Goal: Navigation & Orientation: Find specific page/section

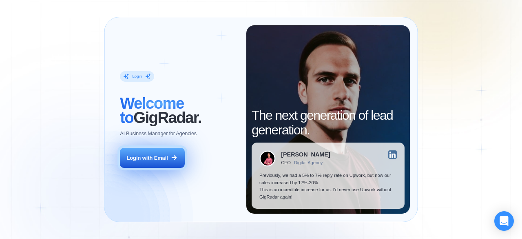
click at [144, 156] on div "Login with Email" at bounding box center [147, 157] width 41 height 7
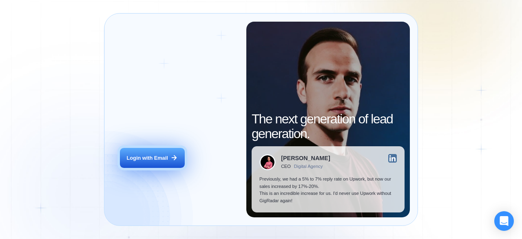
click at [156, 160] on div "Login with Email" at bounding box center [147, 157] width 41 height 7
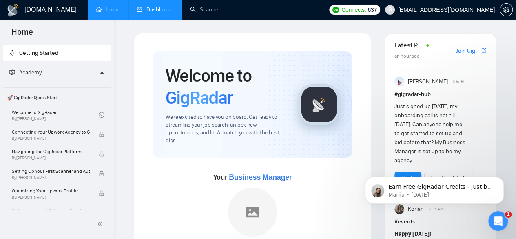
click at [156, 11] on link "Dashboard" at bounding box center [155, 9] width 37 height 7
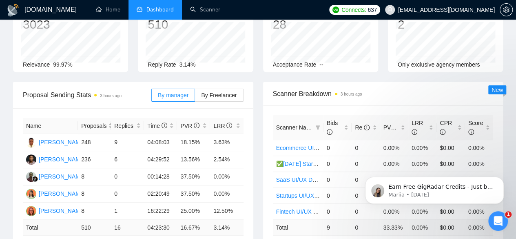
scroll to position [75, 0]
